Goal: Transaction & Acquisition: Purchase product/service

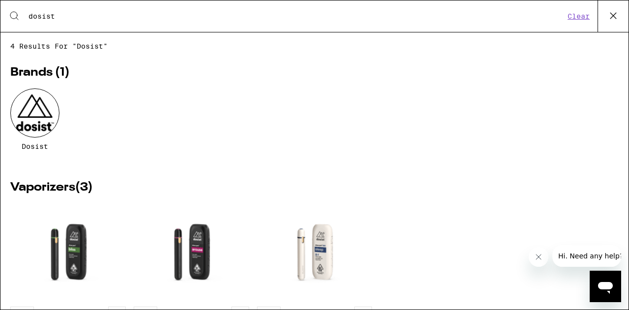
click at [614, 18] on icon at bounding box center [613, 15] width 15 height 15
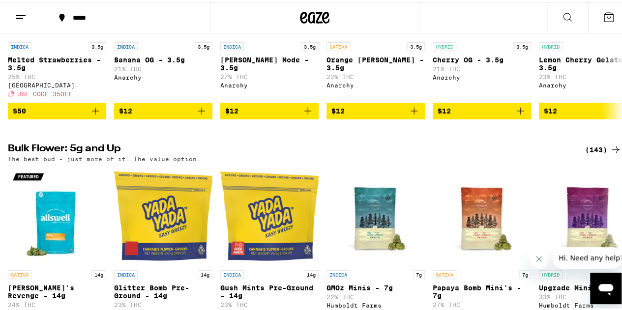
scroll to position [1426, 0]
